Goal: Information Seeking & Learning: Learn about a topic

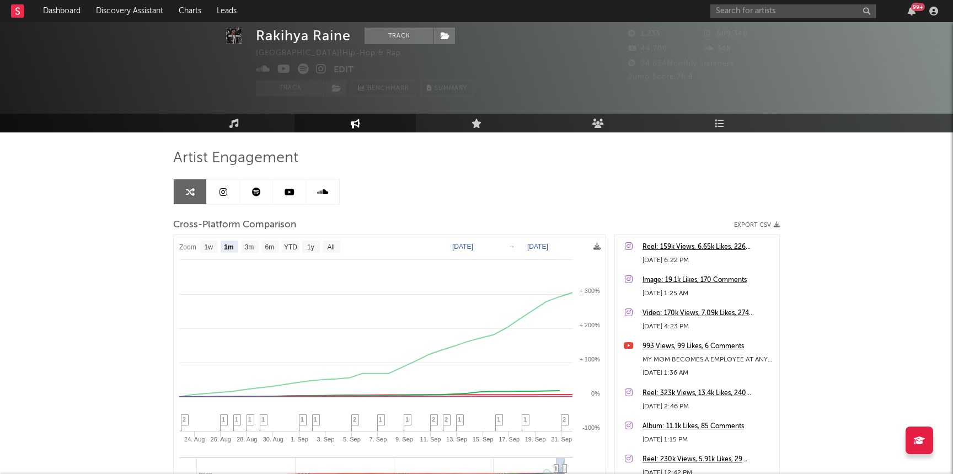
select select "1m"
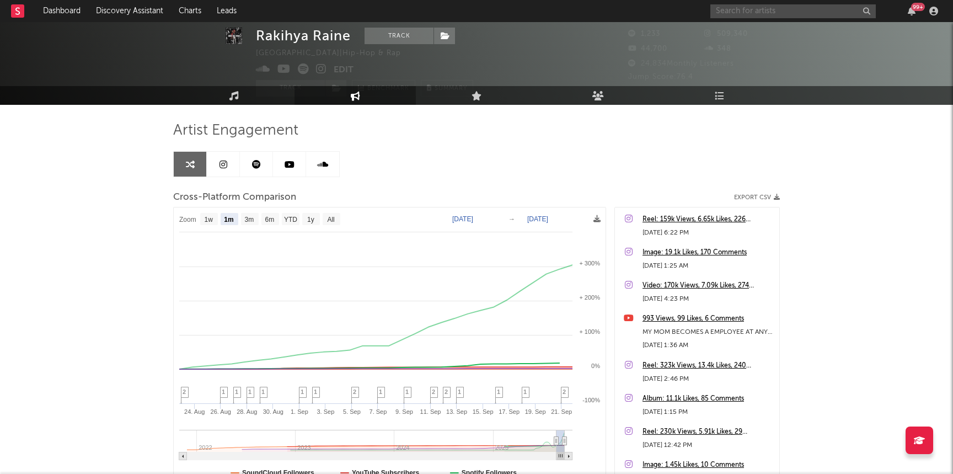
drag, startPoint x: 0, startPoint y: 0, endPoint x: 762, endPoint y: 12, distance: 762.5
click at [763, 12] on input "text" at bounding box center [792, 11] width 165 height 14
paste input "[URL][DOMAIN_NAME]"
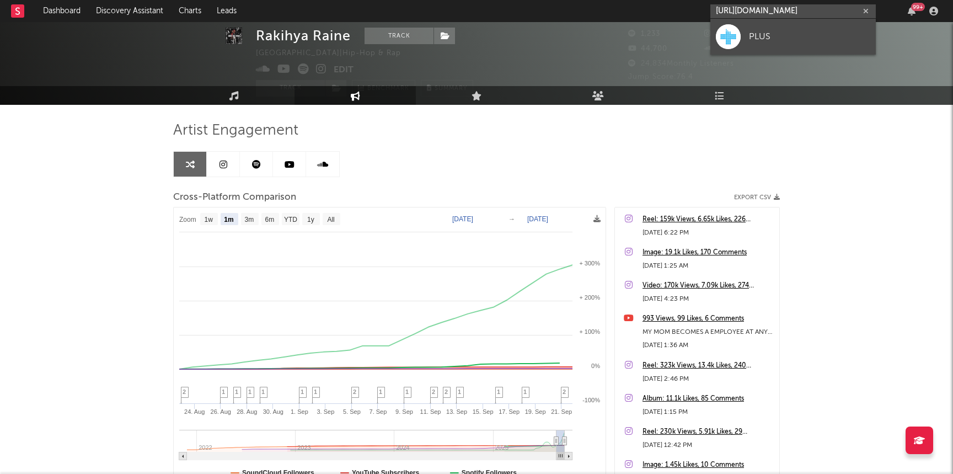
type input "[URL][DOMAIN_NAME]"
click at [761, 30] on div "PLUS" at bounding box center [809, 36] width 121 height 13
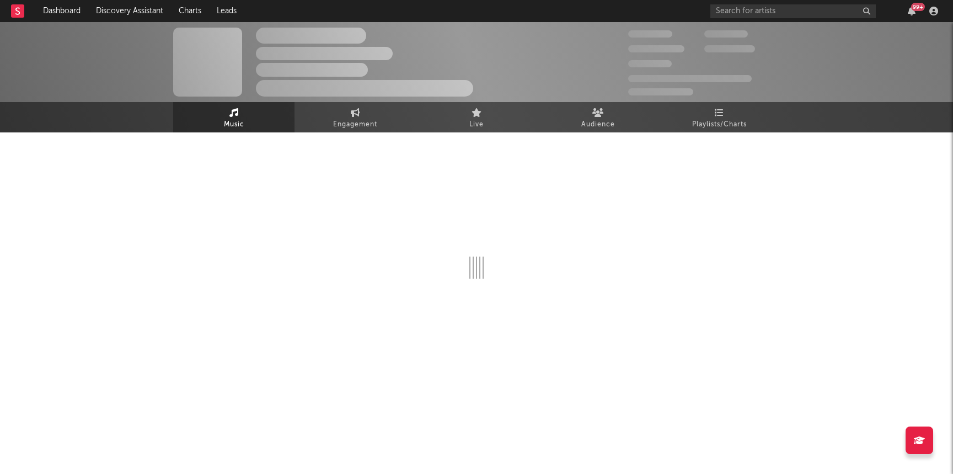
select select "1w"
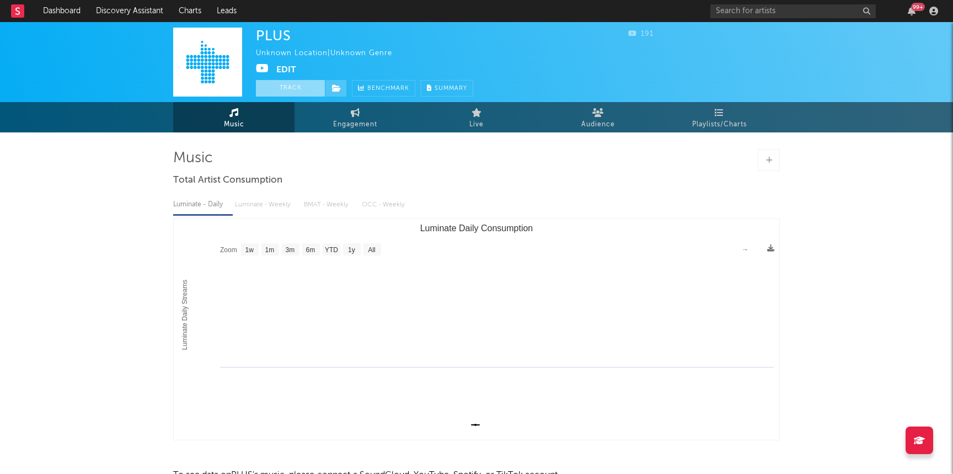
click at [284, 85] on button "Track" at bounding box center [290, 88] width 69 height 17
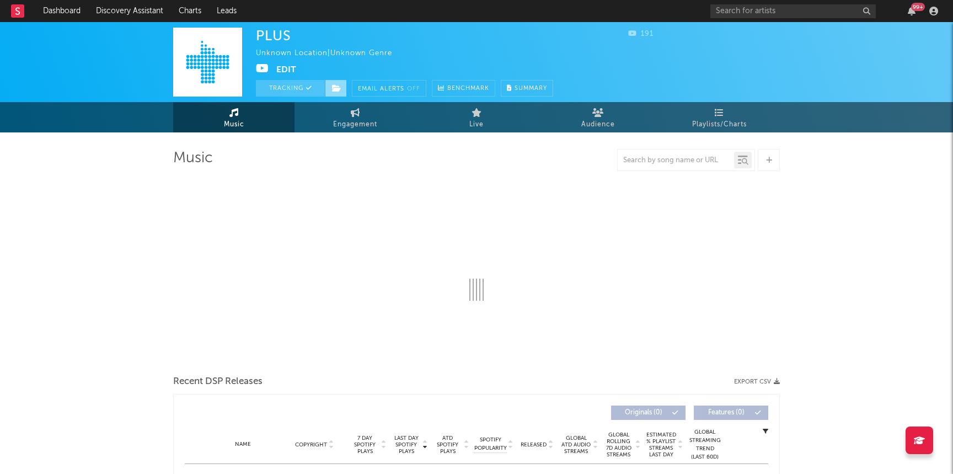
click at [339, 86] on icon at bounding box center [336, 88] width 9 height 8
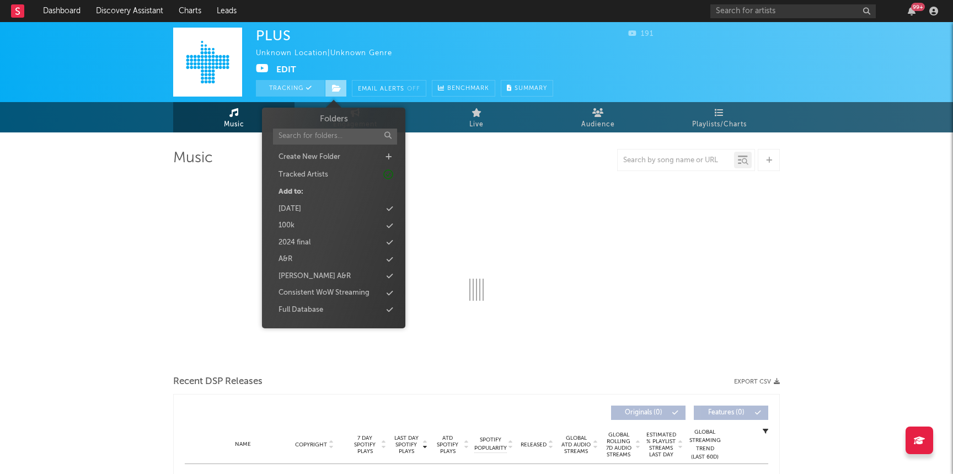
select select "1w"
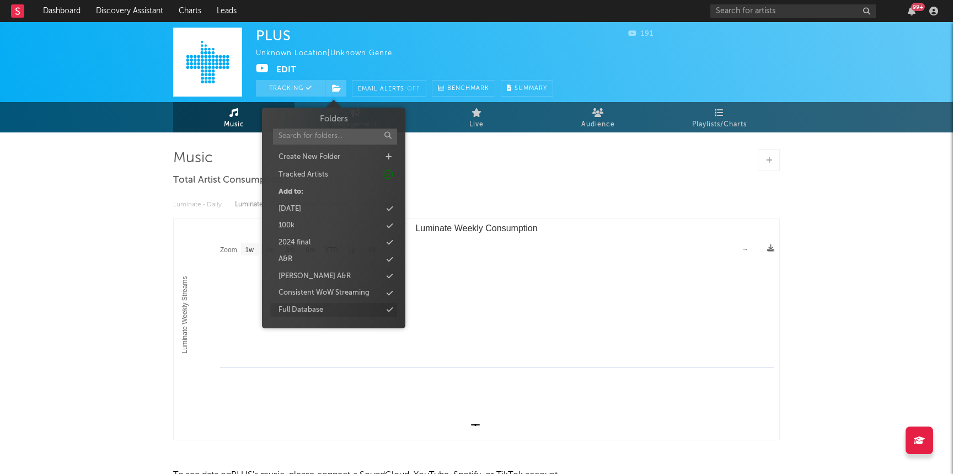
click at [315, 308] on div "Full Database" at bounding box center [300, 309] width 45 height 11
click at [745, 13] on input "text" at bounding box center [792, 11] width 165 height 14
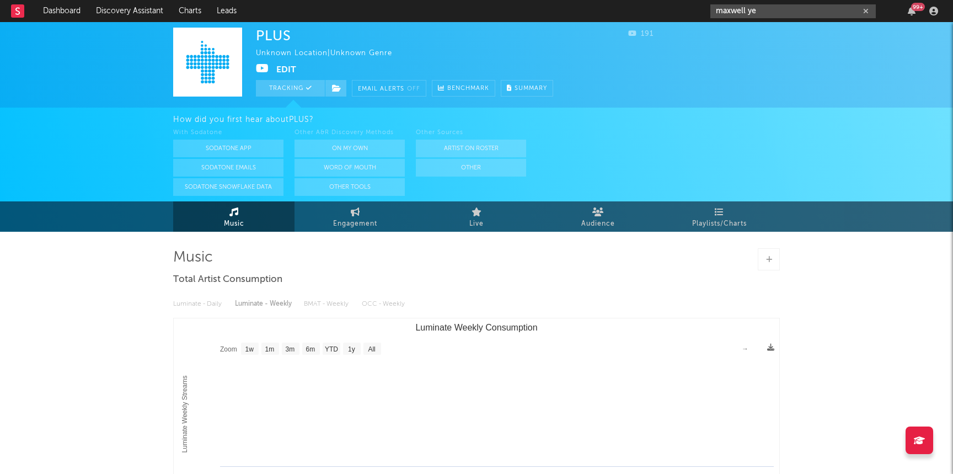
drag, startPoint x: 776, startPoint y: 15, endPoint x: 652, endPoint y: -5, distance: 125.2
click at [652, 0] on html "Dashboard Discovery Assistant Charts Leads maxwell ye 99 + Notifications Settin…" at bounding box center [476, 319] width 953 height 639
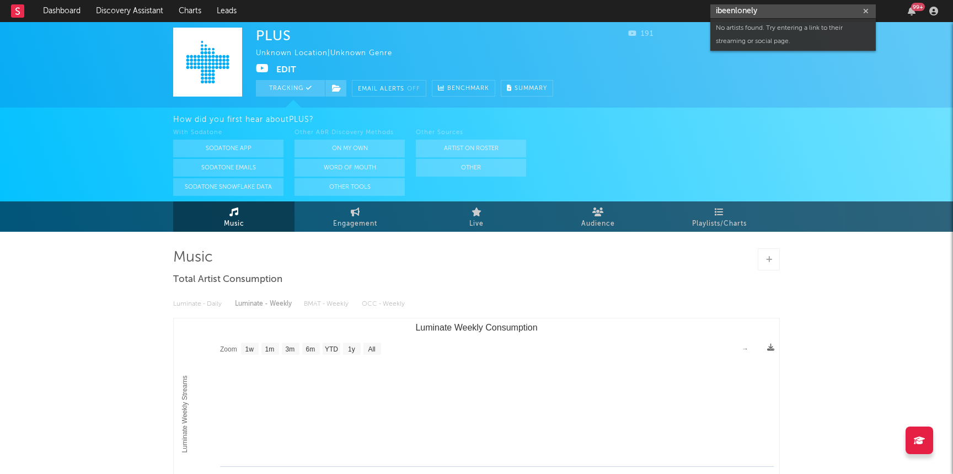
type input "ibeenlonely"
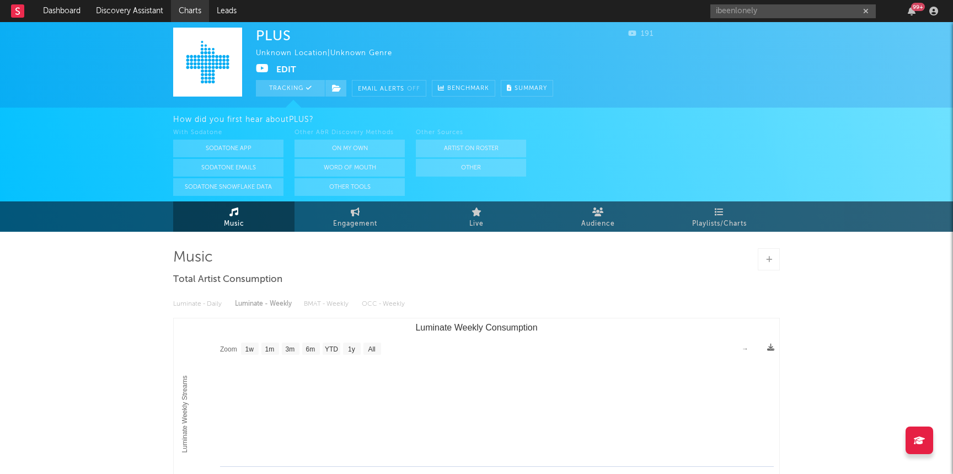
click at [183, 15] on link "Charts" at bounding box center [190, 11] width 38 height 22
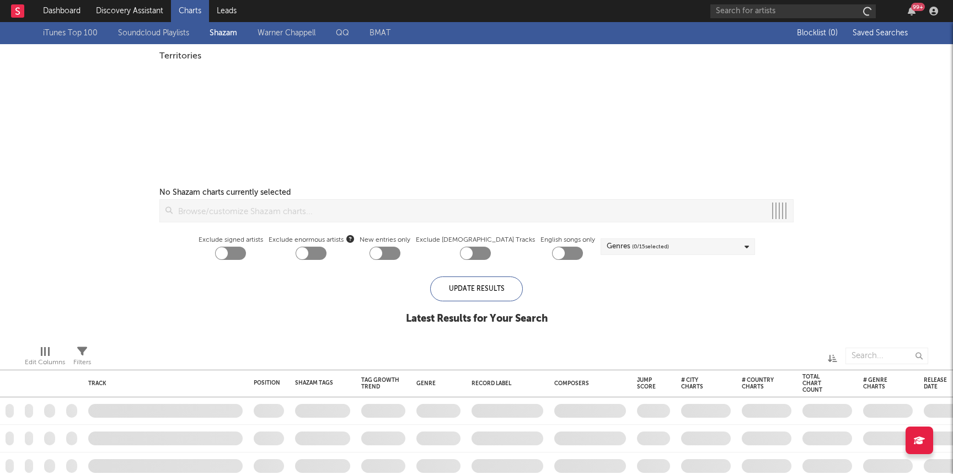
checkbox input "true"
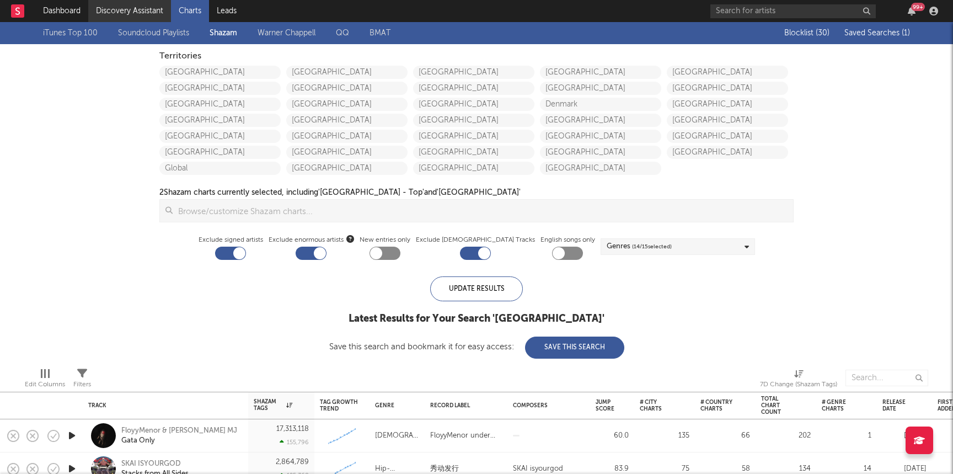
click at [110, 13] on link "Discovery Assistant" at bounding box center [129, 11] width 83 height 22
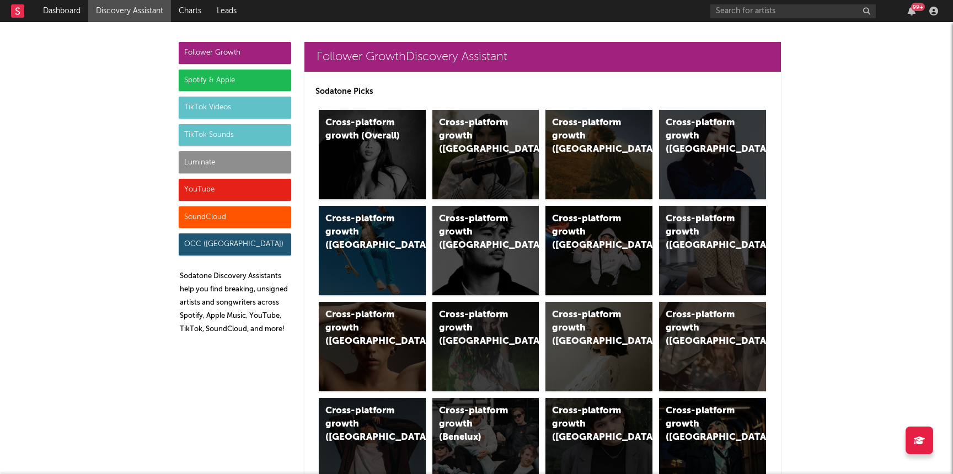
click at [234, 215] on div "SoundCloud" at bounding box center [235, 217] width 112 height 22
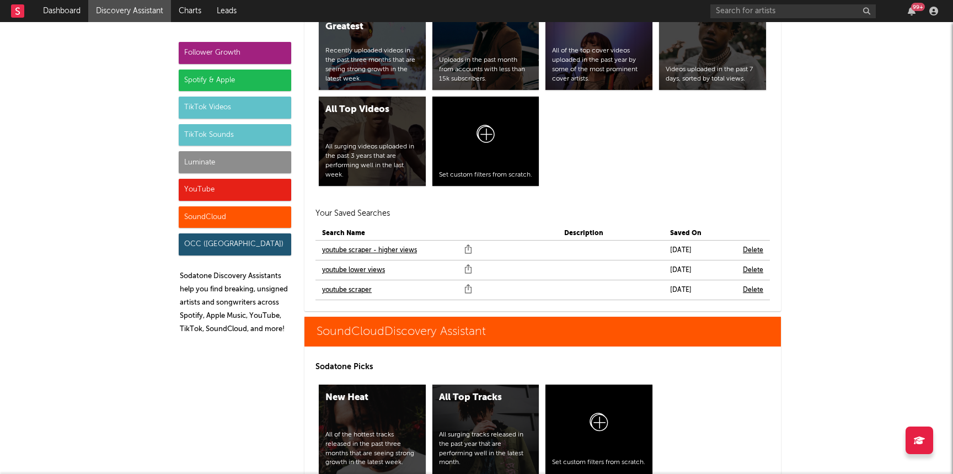
scroll to position [6660, 0]
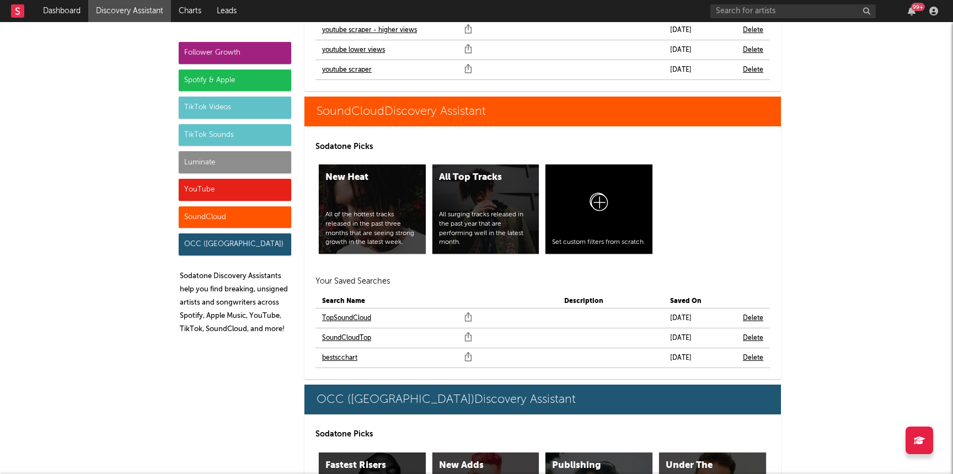
click at [346, 351] on link "bestscchart" at bounding box center [339, 357] width 35 height 13
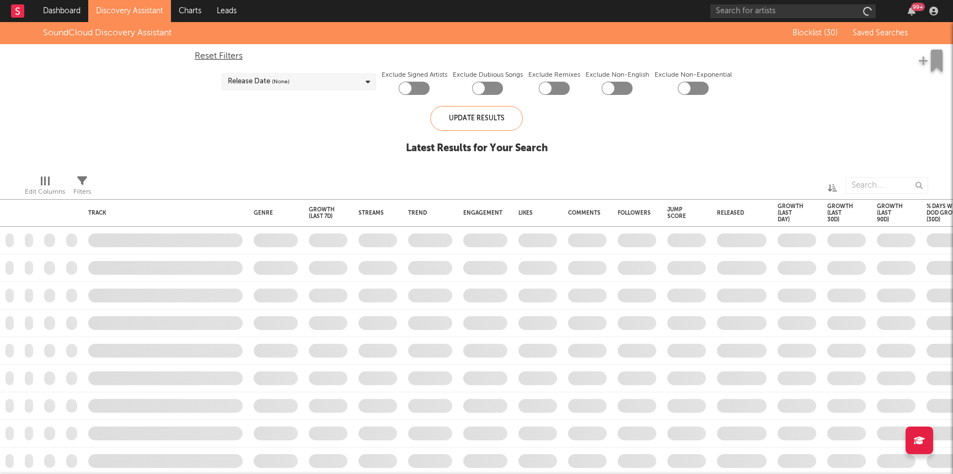
checkbox input "true"
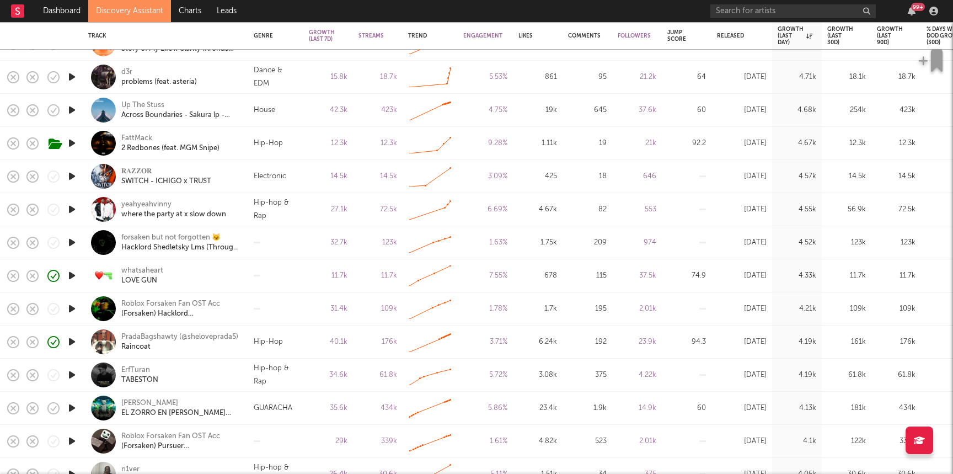
click at [69, 276] on icon "button" at bounding box center [72, 275] width 12 height 14
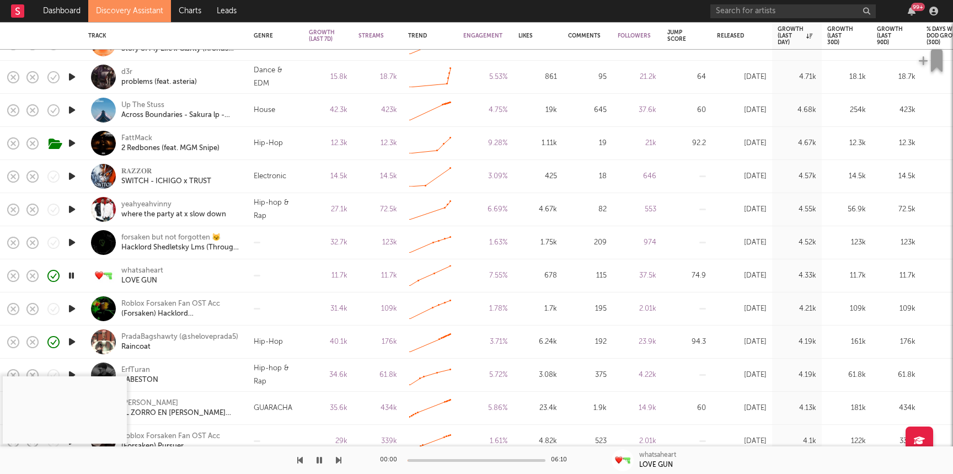
click at [443, 461] on div "00:00 06:10" at bounding box center [476, 460] width 193 height 28
click at [443, 461] on div at bounding box center [476, 460] width 138 height 3
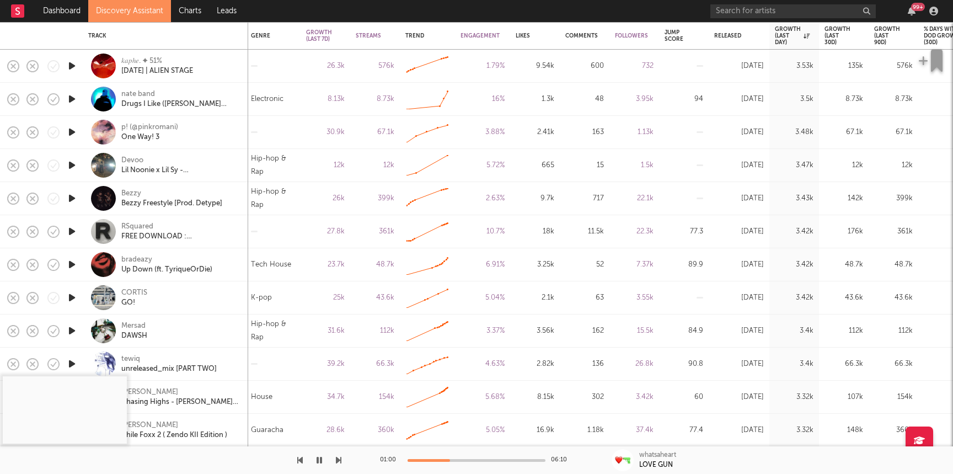
click at [70, 132] on icon "button" at bounding box center [72, 132] width 12 height 14
click at [144, 136] on div "One Way! 3" at bounding box center [149, 137] width 57 height 10
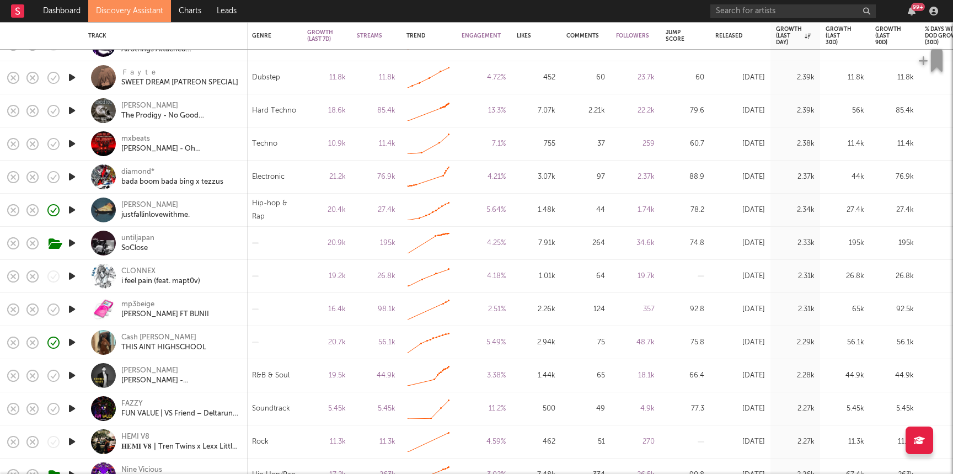
click at [72, 179] on icon "button" at bounding box center [72, 177] width 12 height 14
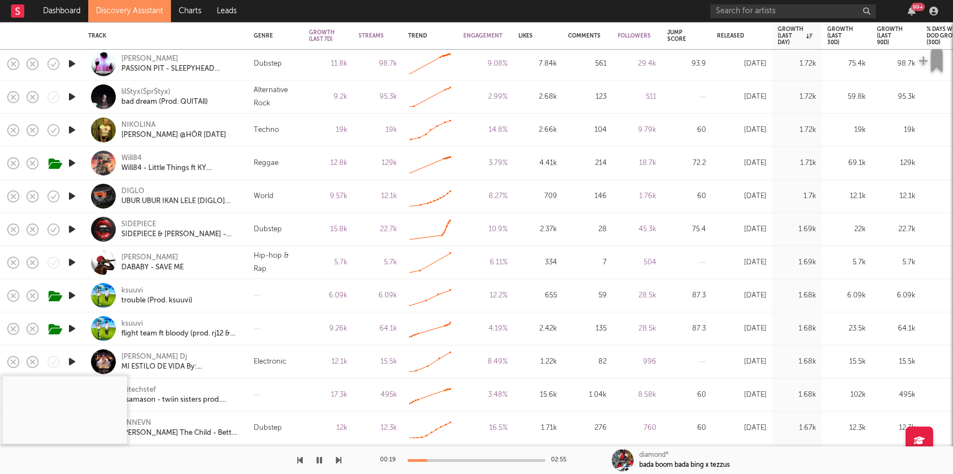
click at [73, 95] on icon "button" at bounding box center [72, 97] width 12 height 14
click at [459, 458] on div "00:01 02:14" at bounding box center [476, 460] width 193 height 28
click at [455, 460] on div at bounding box center [476, 460] width 138 height 3
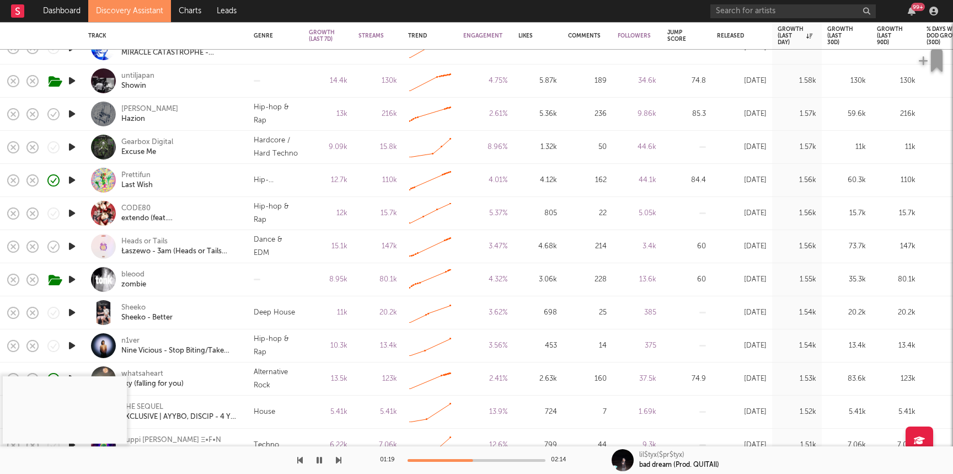
click at [66, 278] on icon "button" at bounding box center [72, 279] width 12 height 14
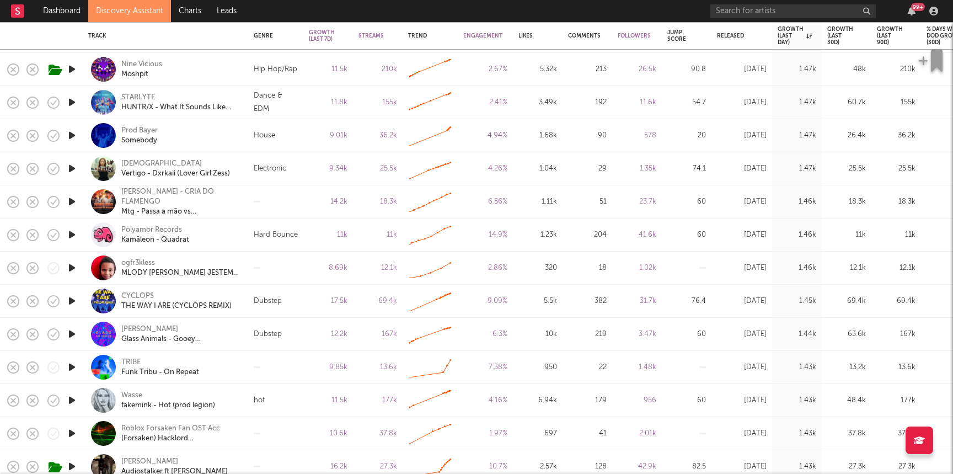
click at [153, 8] on link "Discovery Assistant" at bounding box center [129, 11] width 83 height 22
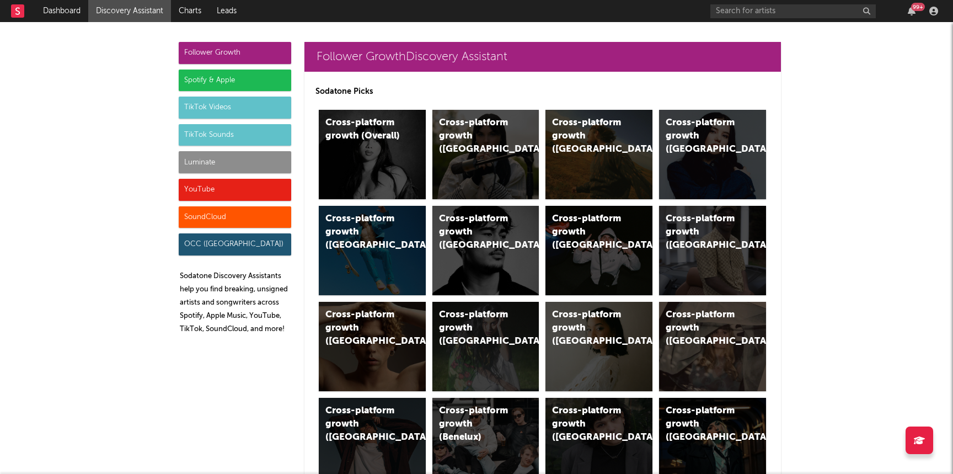
click at [213, 184] on div "YouTube" at bounding box center [235, 190] width 112 height 22
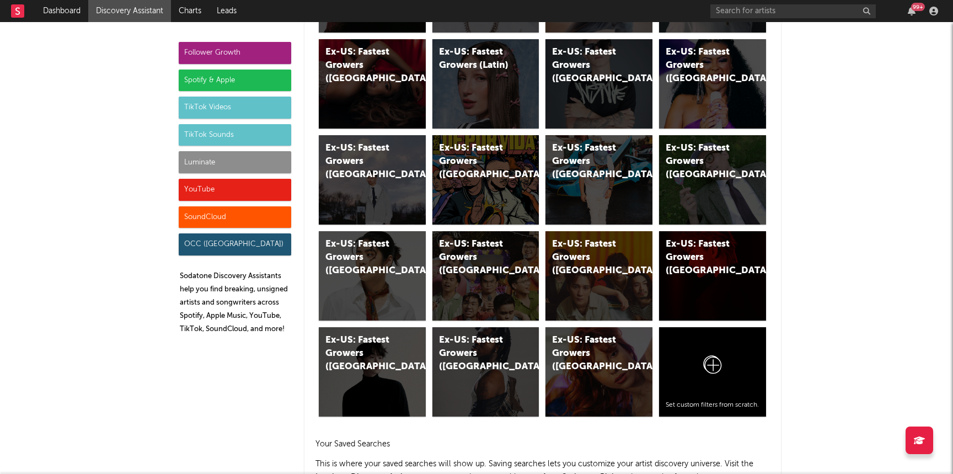
scroll to position [6277, 0]
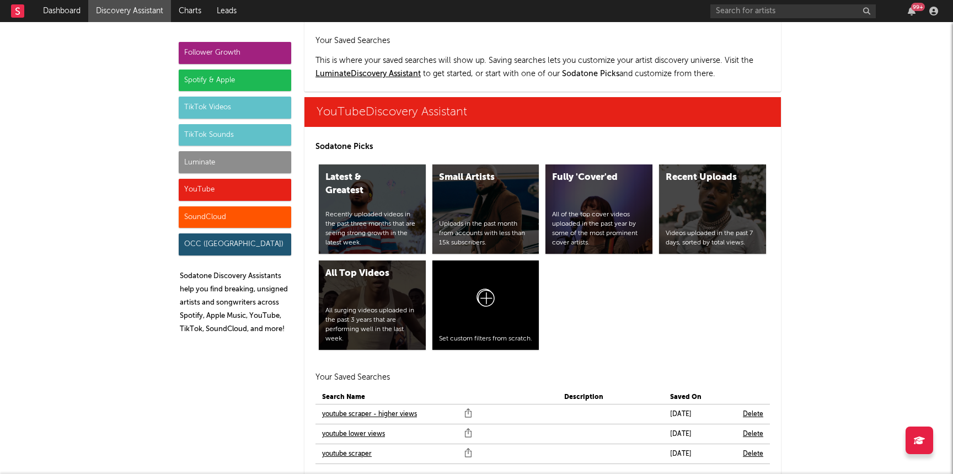
click at [353, 447] on link "youtube scraper" at bounding box center [347, 453] width 50 height 13
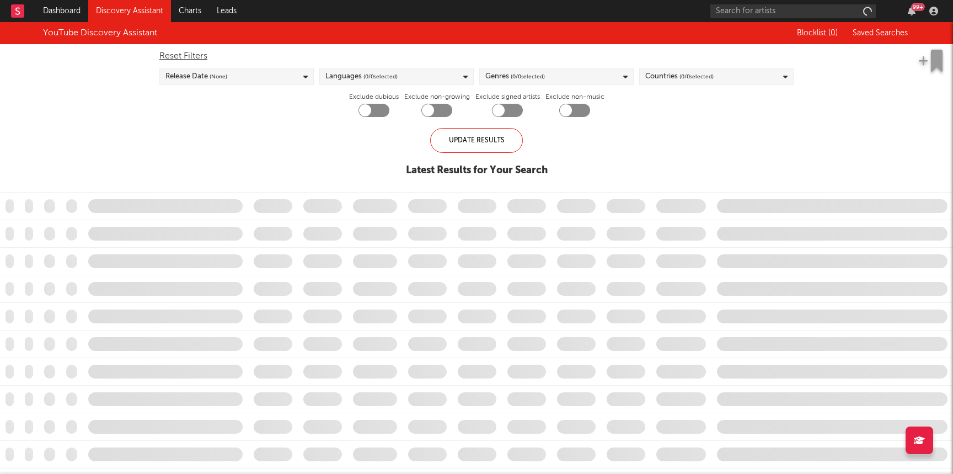
checkbox input "true"
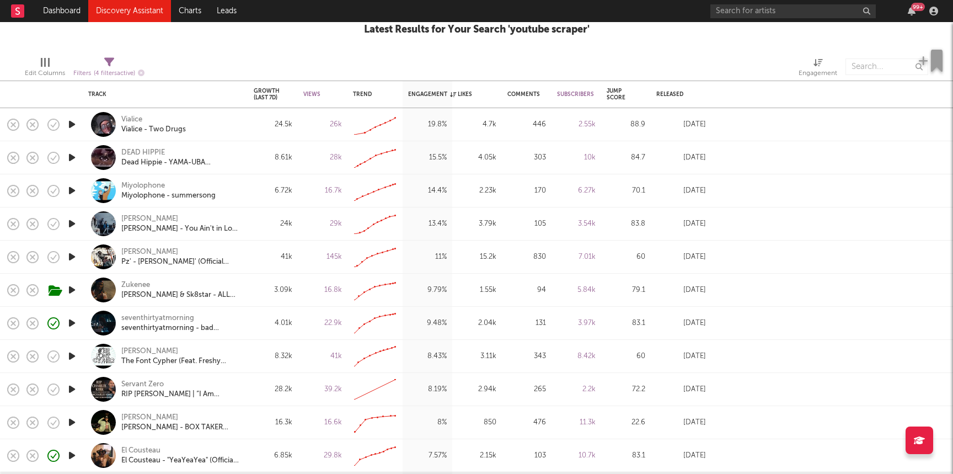
click at [70, 120] on icon "button" at bounding box center [72, 124] width 12 height 14
